Goal: Task Accomplishment & Management: Manage account settings

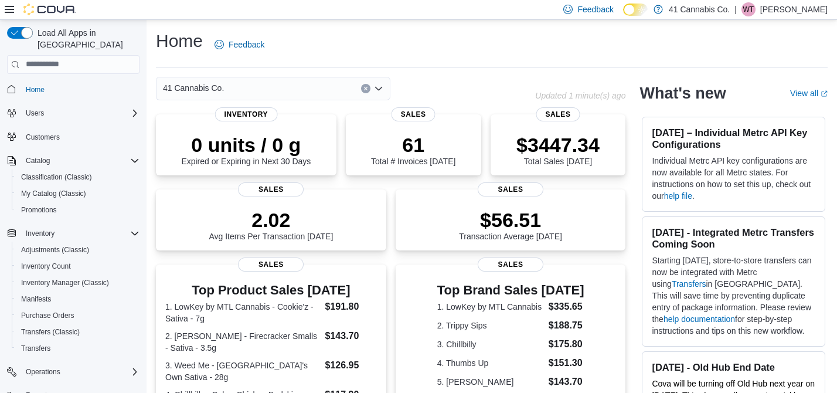
click at [790, 6] on p "[PERSON_NAME]" at bounding box center [794, 9] width 67 height 14
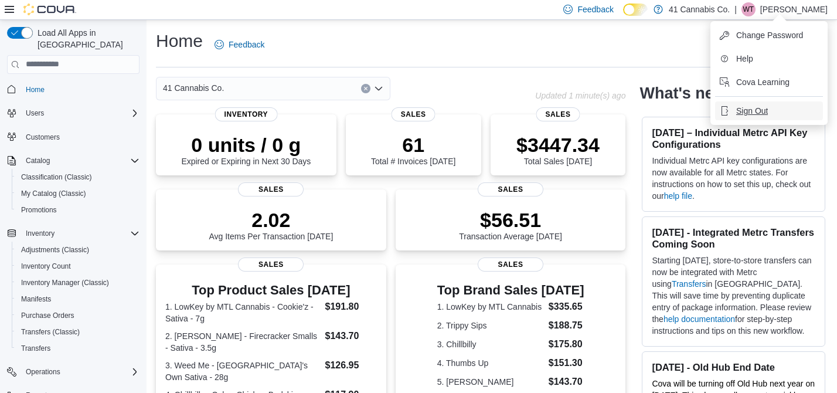
click at [755, 110] on span "Sign Out" at bounding box center [753, 111] width 32 height 12
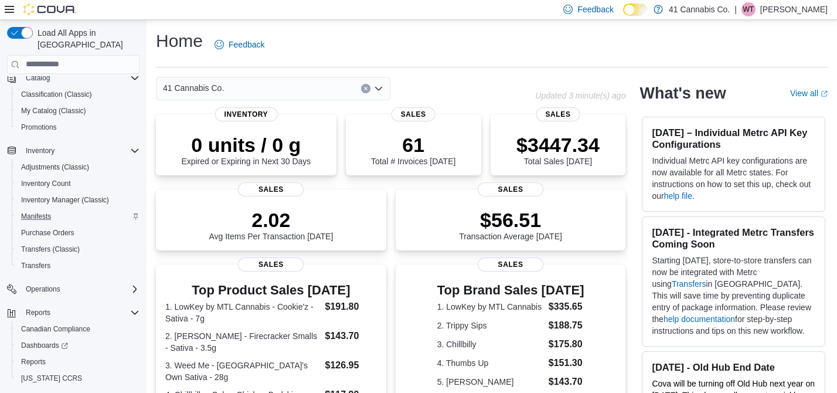
scroll to position [98, 0]
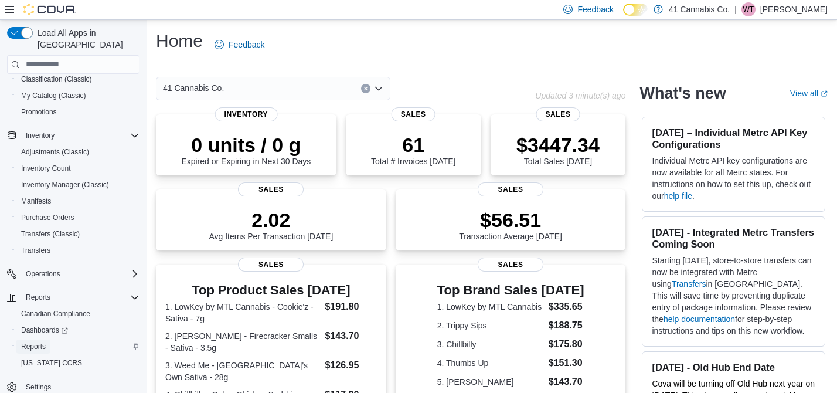
click at [43, 342] on span "Reports" at bounding box center [33, 346] width 25 height 9
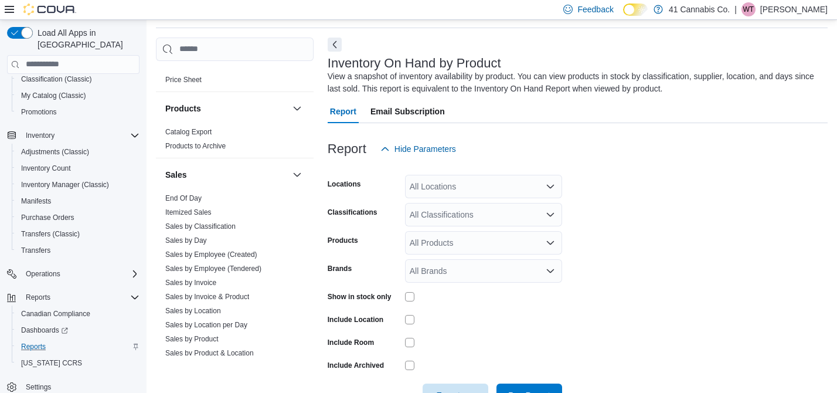
scroll to position [725, 0]
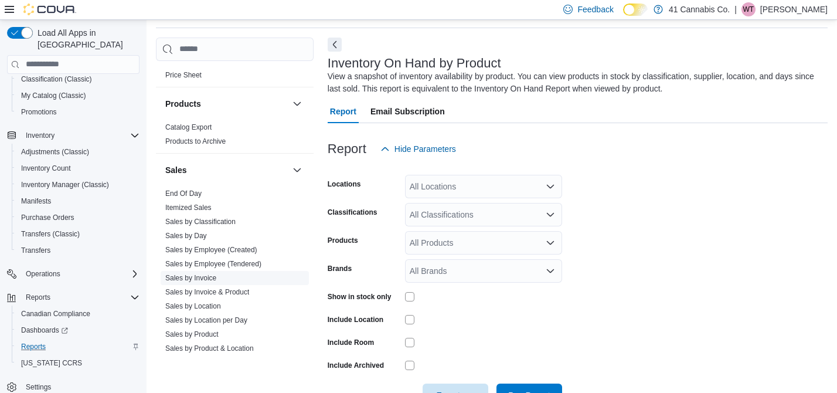
click at [206, 274] on link "Sales by Invoice" at bounding box center [190, 278] width 51 height 8
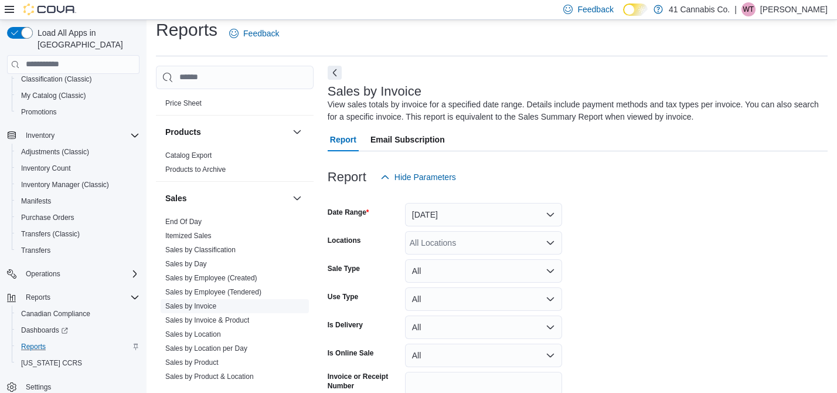
scroll to position [39, 0]
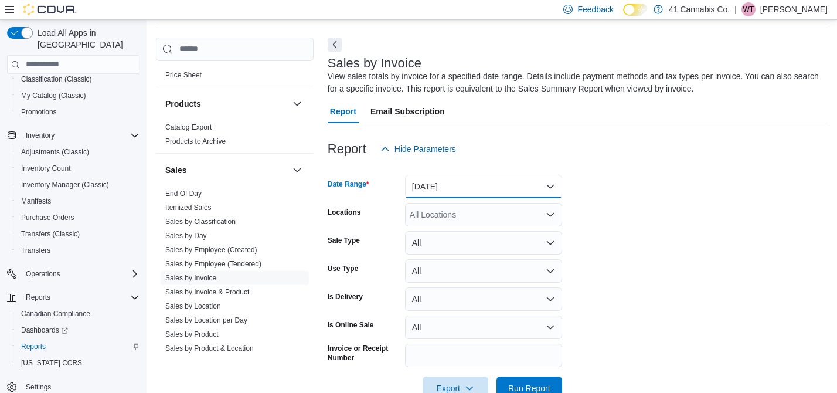
click at [504, 188] on button "Yesterday" at bounding box center [483, 186] width 157 height 23
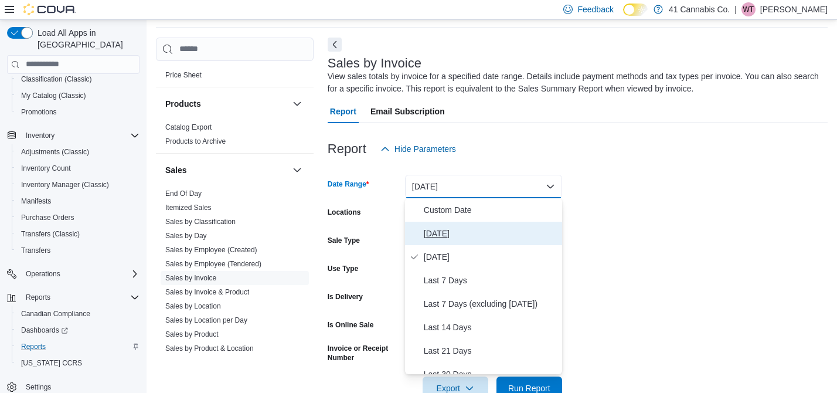
click at [443, 229] on span "Today" at bounding box center [491, 233] width 134 height 14
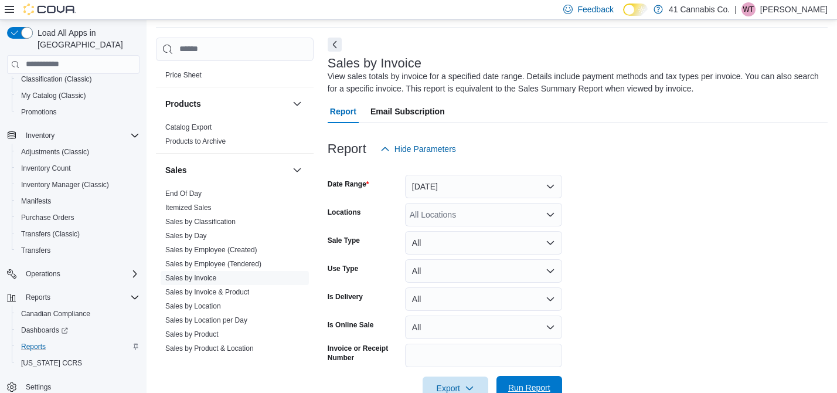
click at [527, 382] on span "Run Report" at bounding box center [529, 388] width 42 height 12
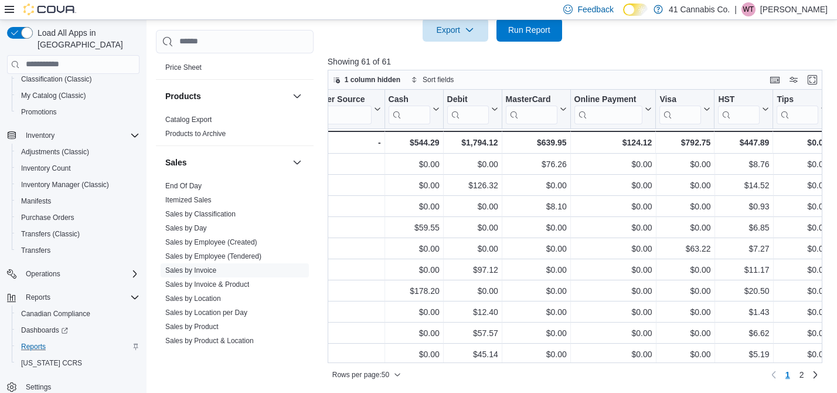
scroll to position [0, 2297]
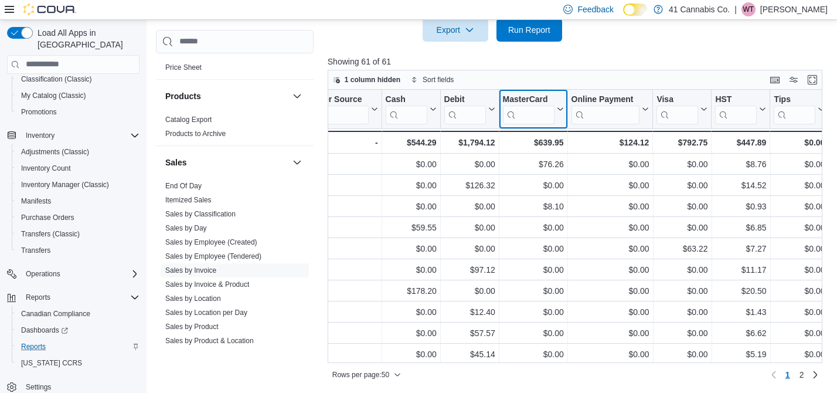
click at [561, 108] on icon at bounding box center [560, 108] width 5 height 3
click at [561, 108] on icon at bounding box center [558, 109] width 9 height 7
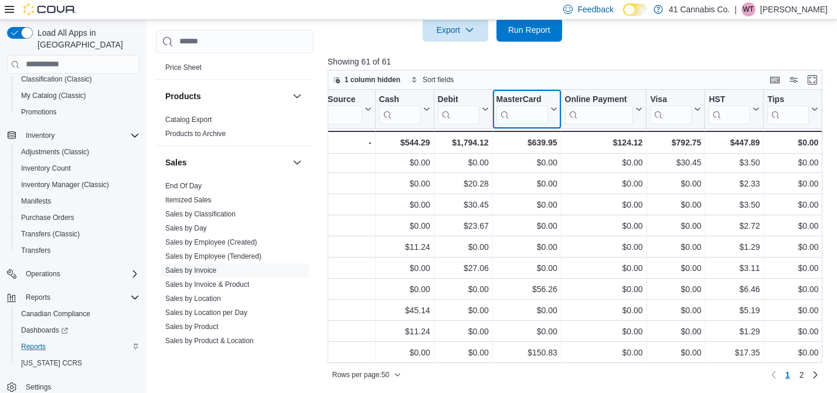
scroll to position [397, 0]
click at [802, 375] on span "2" at bounding box center [802, 375] width 5 height 12
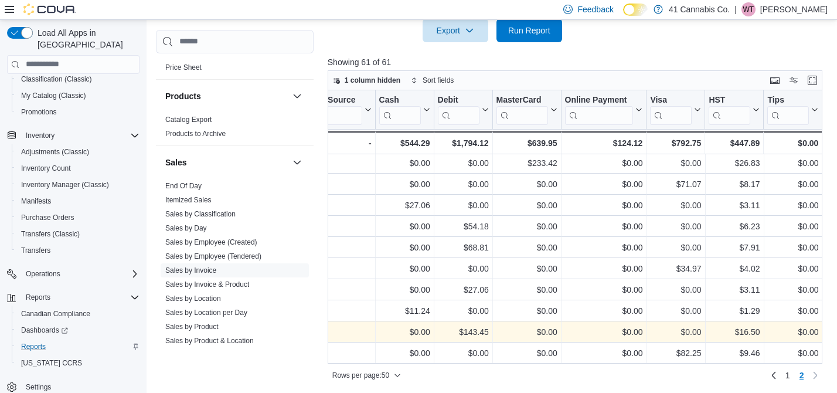
scroll to position [398, 0]
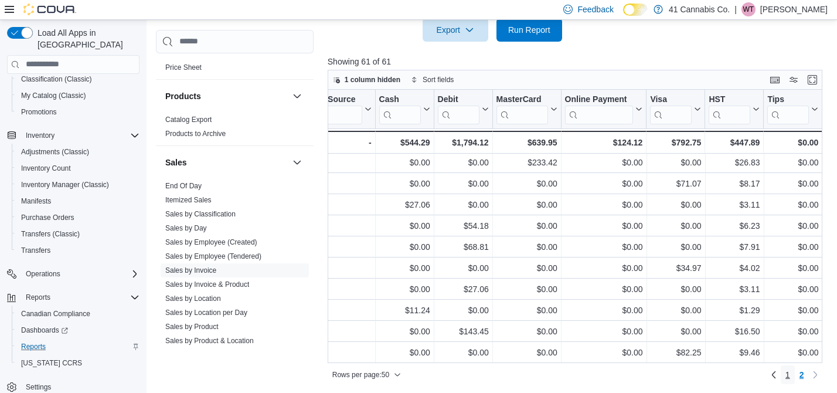
click at [789, 373] on span "1" at bounding box center [788, 375] width 5 height 12
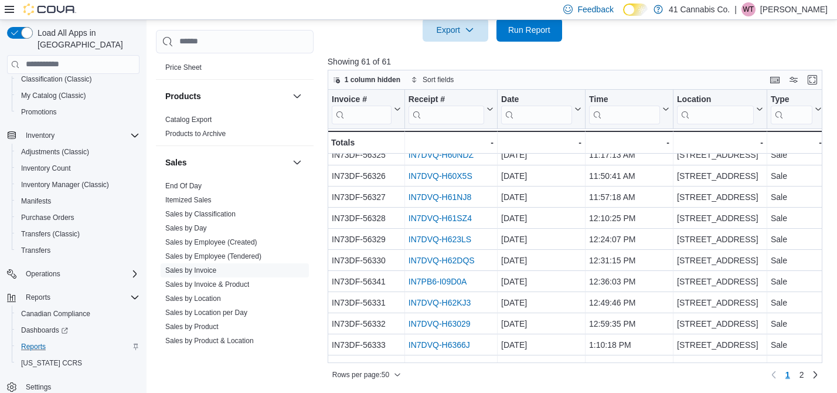
scroll to position [283, 0]
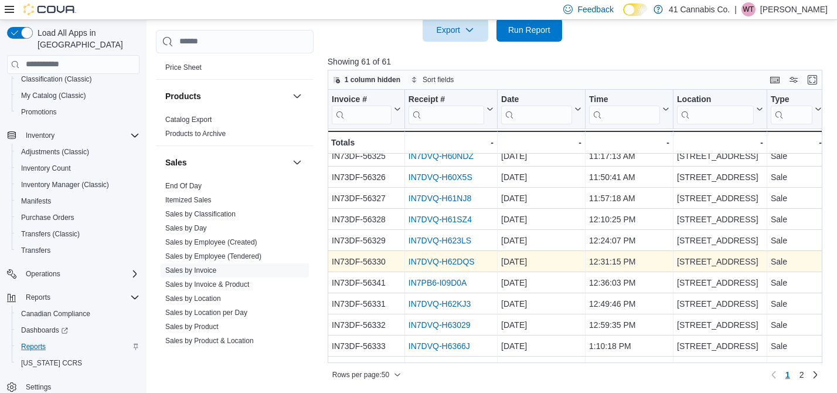
click at [454, 258] on link "IN7DVQ-H62DQS" at bounding box center [442, 261] width 66 height 9
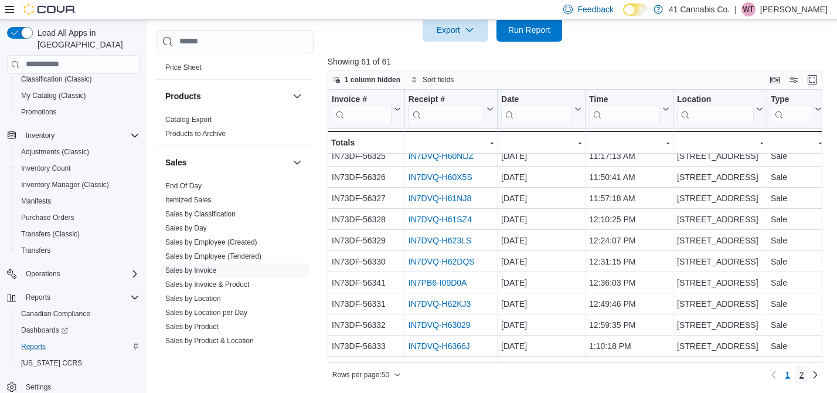
click at [801, 375] on span "2" at bounding box center [802, 375] width 5 height 12
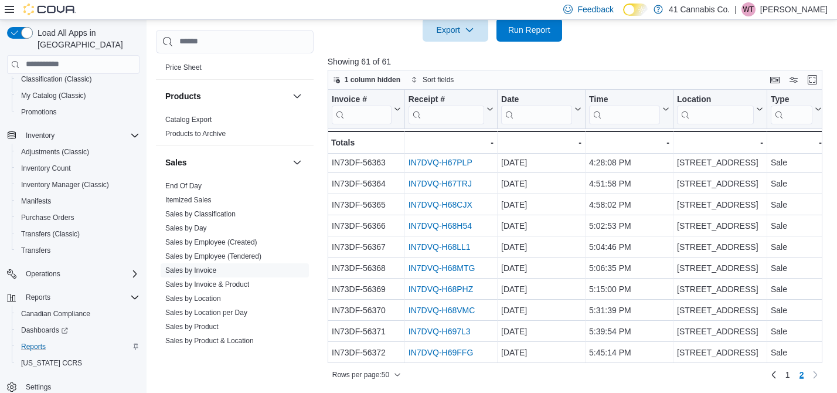
scroll to position [0, 0]
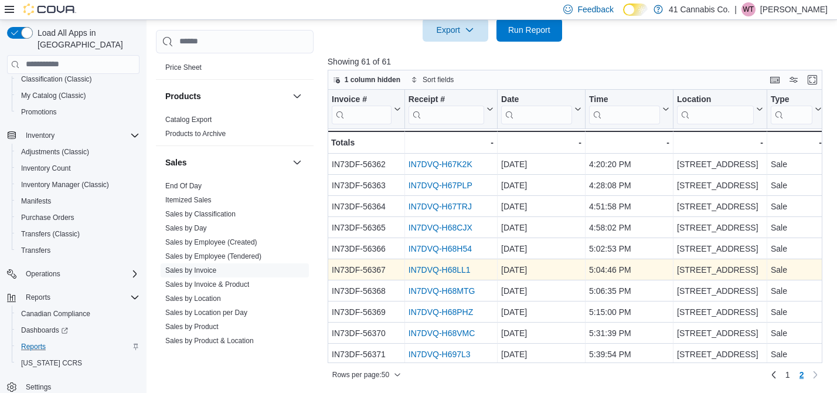
click at [456, 265] on link "IN7DVQ-H68LL1" at bounding box center [440, 269] width 62 height 9
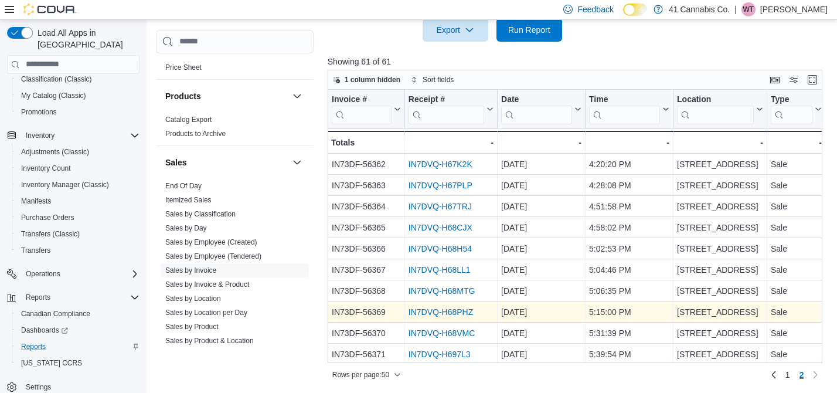
click at [453, 307] on link "IN7DVQ-H68PHZ" at bounding box center [441, 311] width 65 height 9
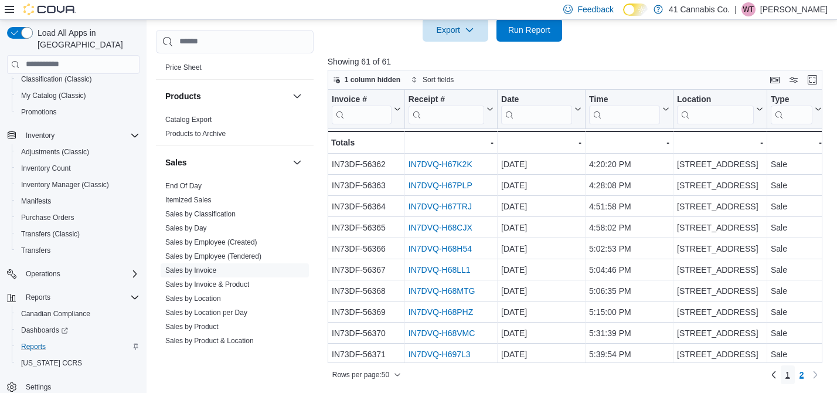
click at [786, 374] on span "1" at bounding box center [788, 375] width 5 height 12
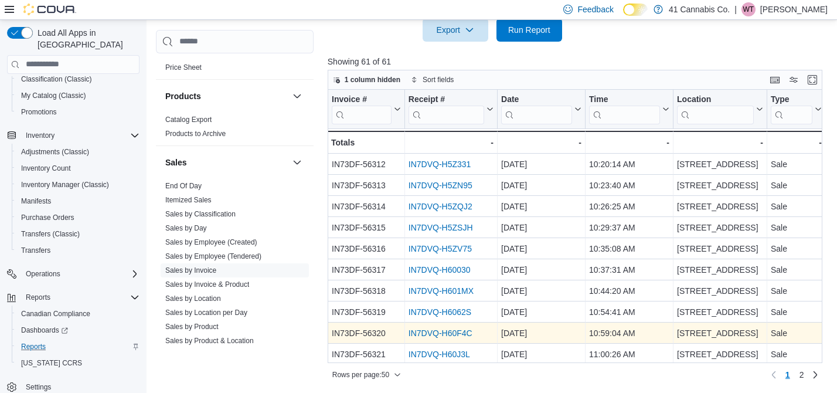
click at [446, 335] on link "IN7DVQ-H60F4C" at bounding box center [441, 332] width 64 height 9
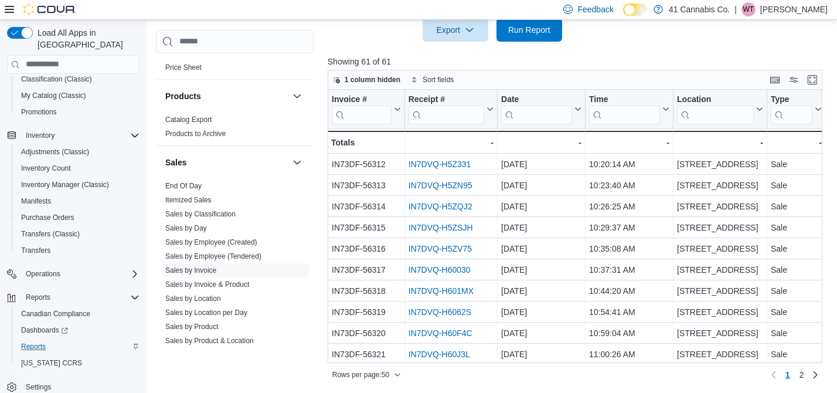
click at [776, 8] on p "[PERSON_NAME]" at bounding box center [794, 9] width 67 height 14
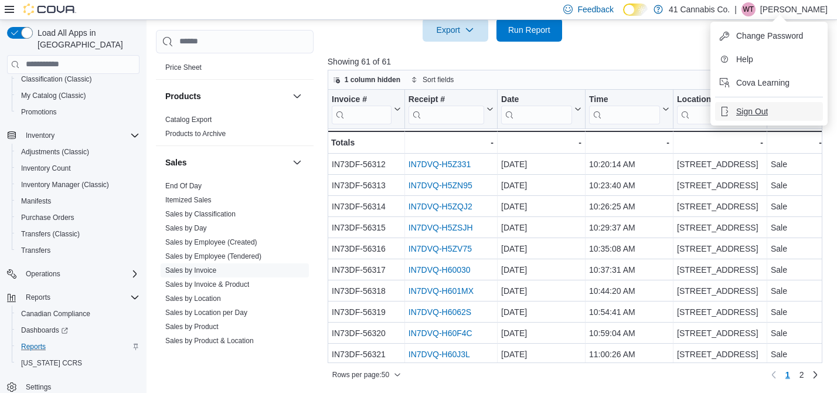
click at [758, 111] on span "Sign Out" at bounding box center [753, 112] width 32 height 12
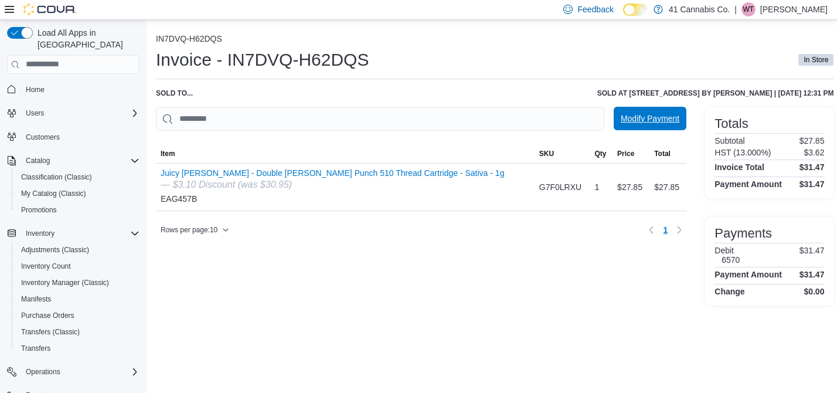
click at [629, 116] on span "Modify Payment" at bounding box center [650, 119] width 59 height 12
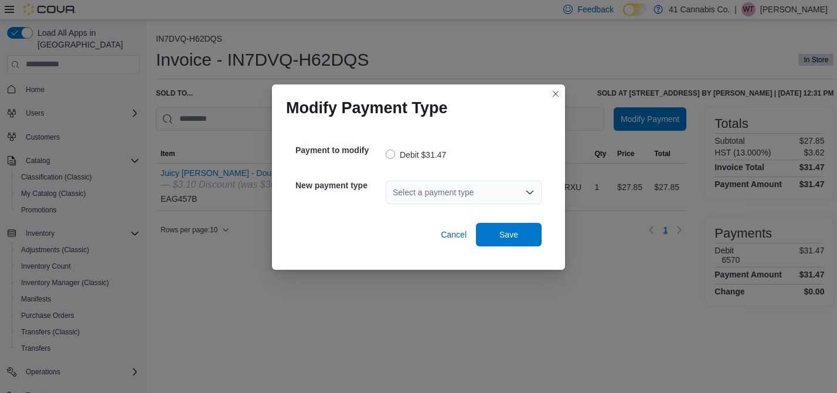
click at [444, 191] on div "Select a payment type" at bounding box center [464, 192] width 156 height 23
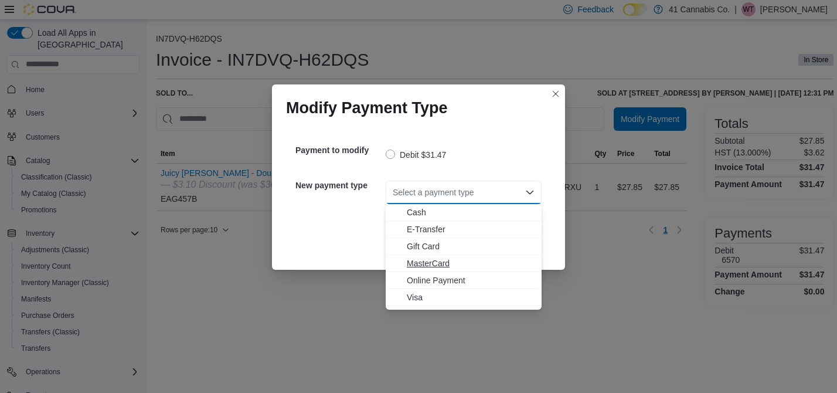
click at [446, 261] on span "MasterCard" at bounding box center [471, 263] width 128 height 12
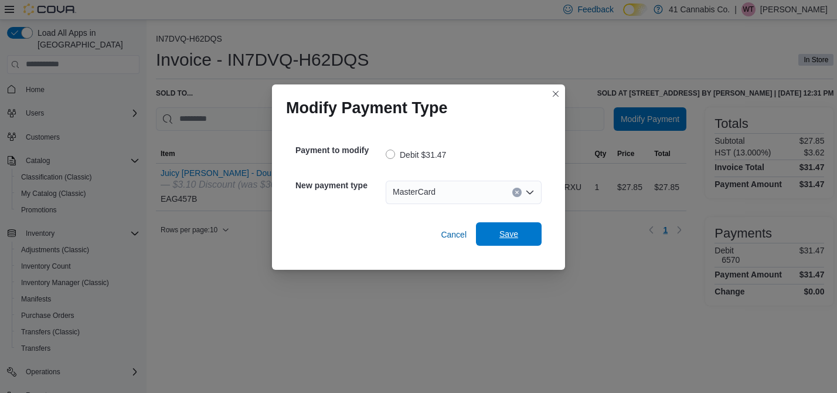
click at [520, 232] on span "Save" at bounding box center [509, 233] width 52 height 23
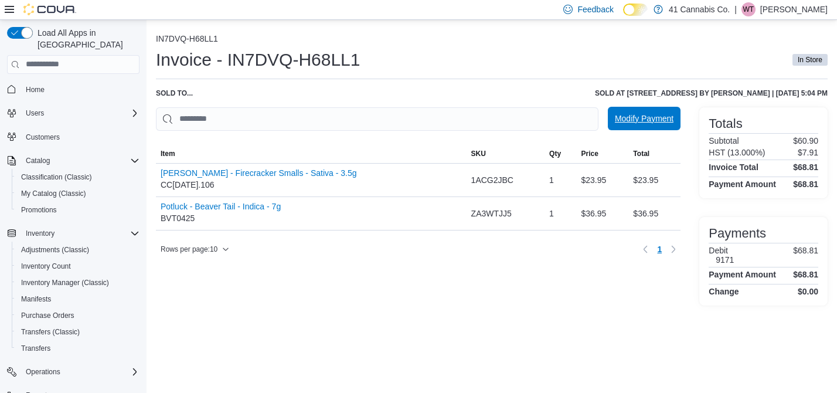
click at [642, 116] on span "Modify Payment" at bounding box center [644, 119] width 59 height 12
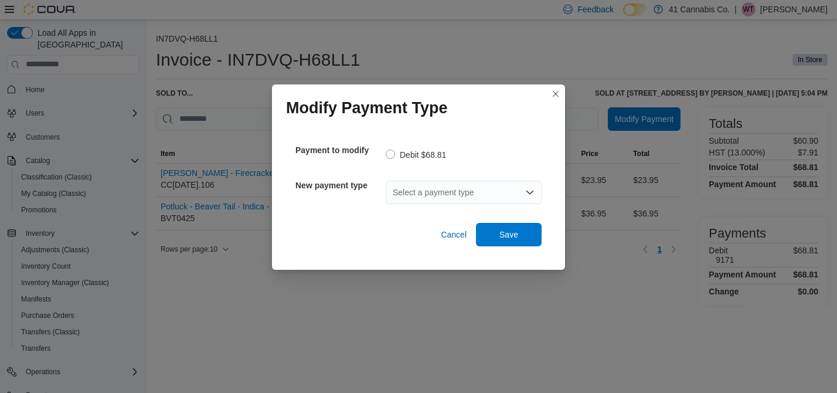
click at [460, 191] on div "Select a payment type" at bounding box center [464, 192] width 156 height 23
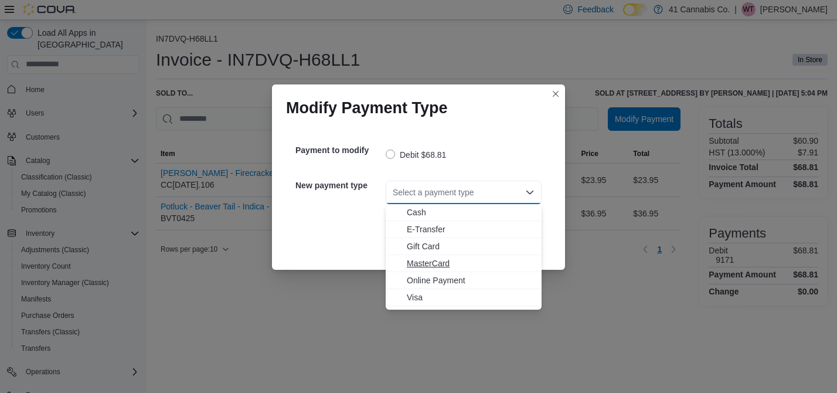
click at [442, 263] on span "MasterCard" at bounding box center [471, 263] width 128 height 12
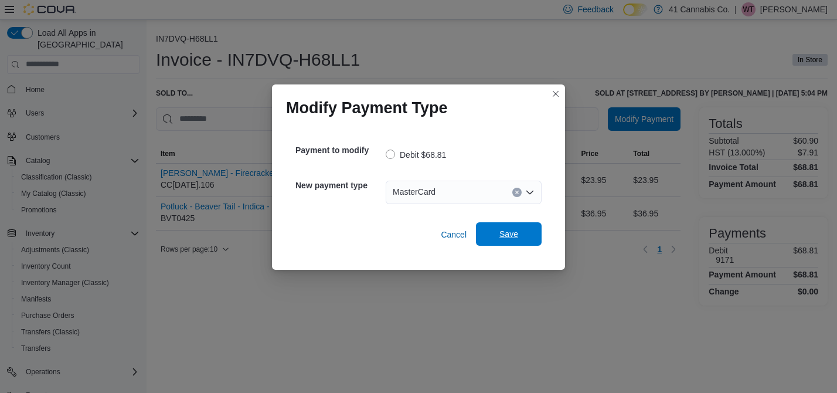
click at [517, 230] on span "Save" at bounding box center [509, 234] width 19 height 12
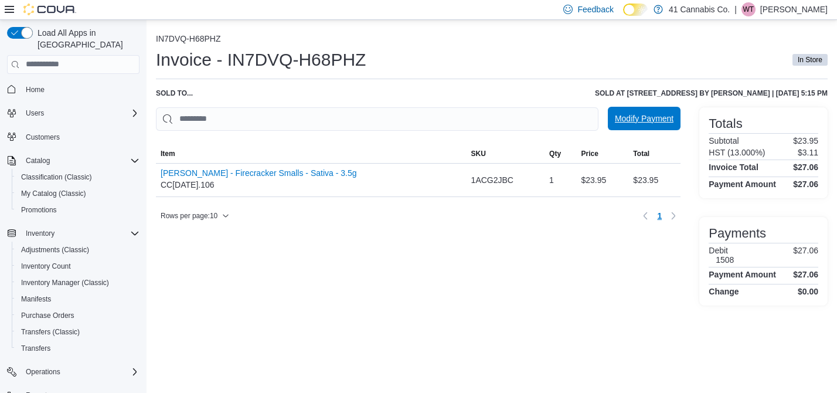
click at [637, 120] on span "Modify Payment" at bounding box center [644, 119] width 59 height 12
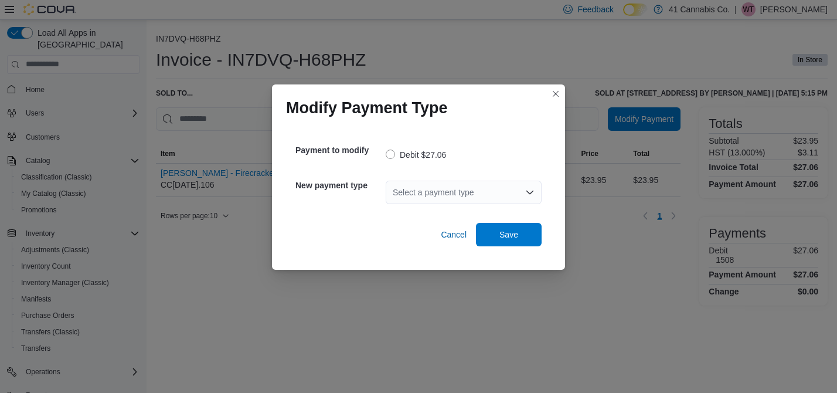
click at [483, 188] on div "Select a payment type" at bounding box center [464, 192] width 156 height 23
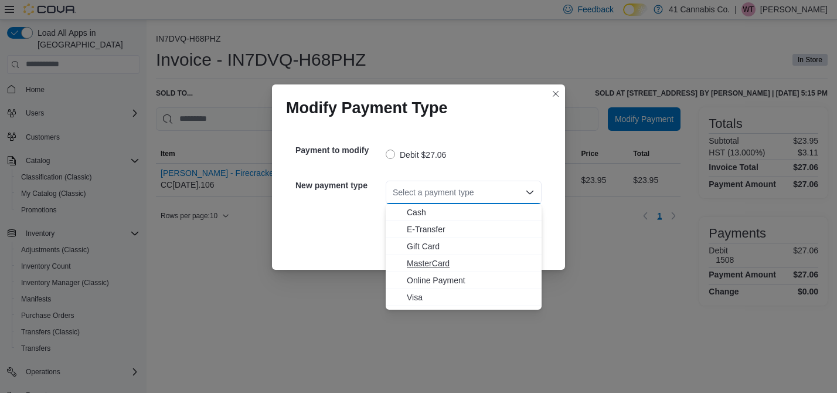
click at [429, 263] on span "MasterCard" at bounding box center [471, 263] width 128 height 12
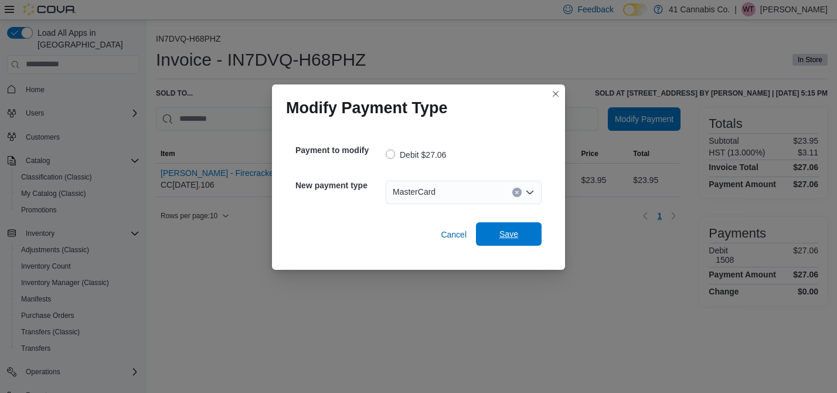
click at [513, 234] on span "Save" at bounding box center [509, 234] width 19 height 12
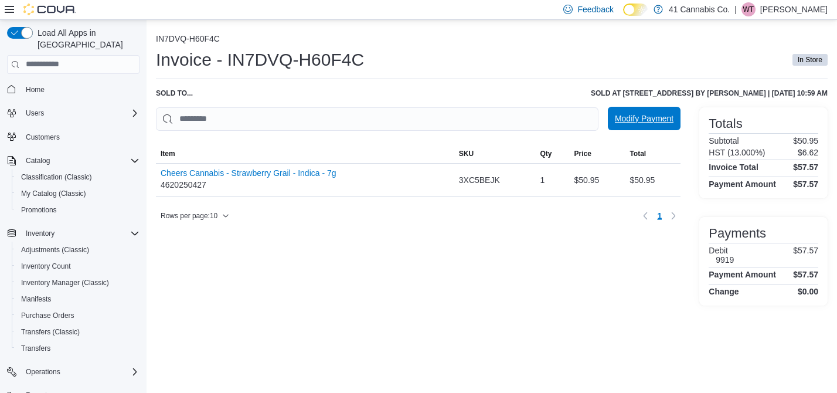
click at [641, 118] on span "Modify Payment" at bounding box center [644, 119] width 59 height 12
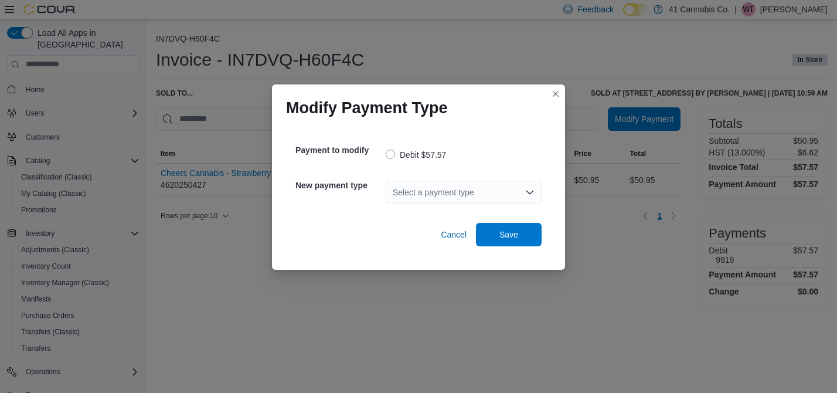
click at [493, 191] on div "Select a payment type" at bounding box center [464, 192] width 156 height 23
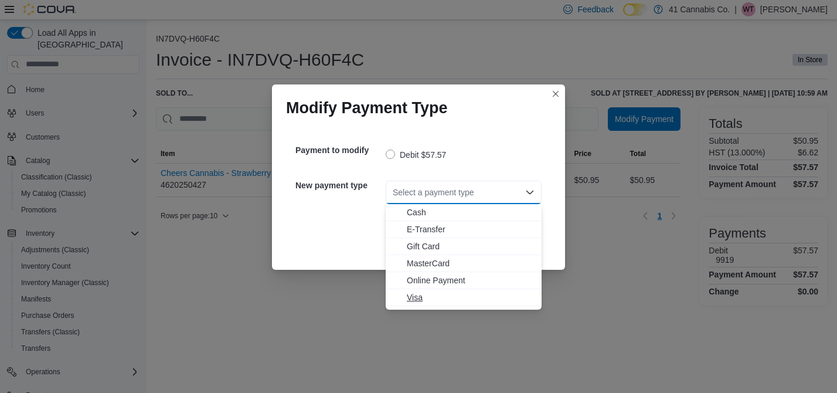
click at [414, 299] on span "Visa" at bounding box center [471, 297] width 128 height 12
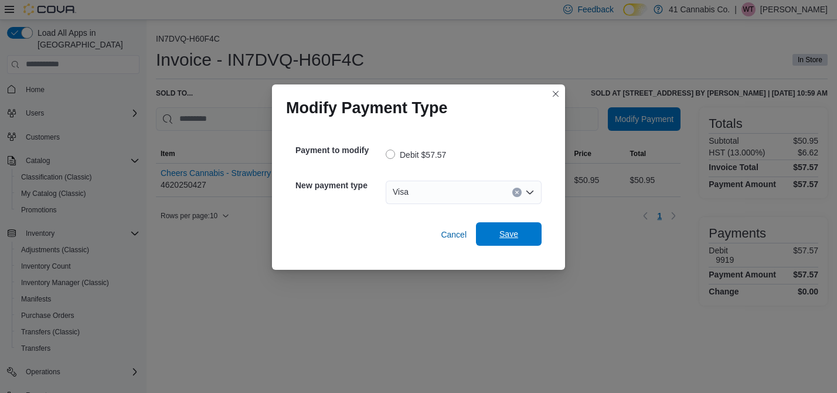
click at [509, 232] on span "Save" at bounding box center [509, 234] width 19 height 12
